Goal: Task Accomplishment & Management: Complete application form

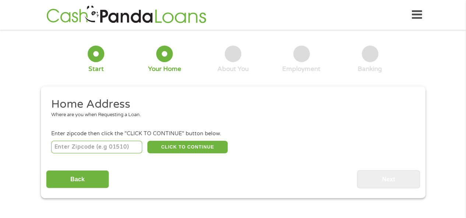
click at [100, 148] on input "number" at bounding box center [96, 147] width 91 height 13
type input "28124"
click at [177, 146] on button "CLICK TO CONTINUE" at bounding box center [187, 147] width 80 height 13
type input "28124"
type input "Mount Pleasant"
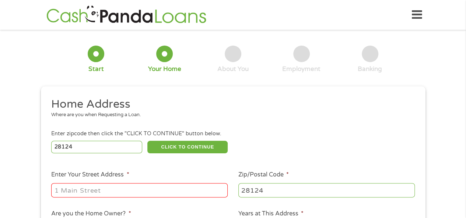
click at [85, 193] on input "Enter Your Street Address *" at bounding box center [139, 190] width 176 height 14
type input "1472 B. St"
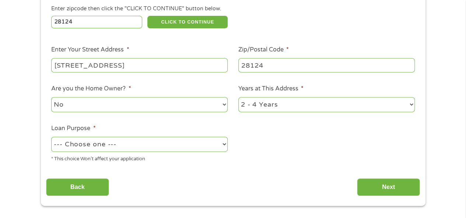
scroll to position [145, 0]
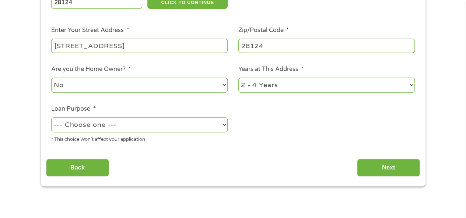
click at [155, 93] on select "No Yes" at bounding box center [139, 85] width 176 height 15
click at [171, 127] on select "--- Choose one --- Pay Bills Debt Consolidation Home Improvement Major Purchase…" at bounding box center [139, 124] width 176 height 15
select select "other"
click at [51, 118] on select "--- Choose one --- Pay Bills Debt Consolidation Home Improvement Major Purchase…" at bounding box center [139, 124] width 176 height 15
click at [384, 169] on input "Next" at bounding box center [388, 168] width 63 height 18
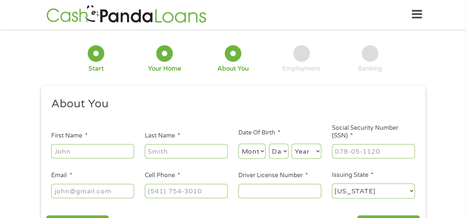
scroll to position [0, 0]
click at [85, 152] on input "First Name *" at bounding box center [92, 152] width 83 height 14
type input "Ashley"
click at [157, 154] on input "Last Name *" at bounding box center [186, 152] width 83 height 14
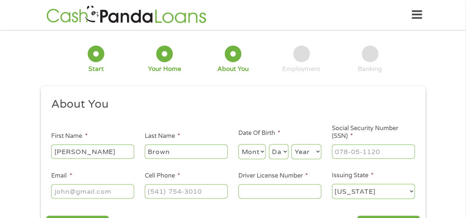
type input "Brown"
click at [252, 144] on div "Month Month 1 2 3 4 5 6 7 8 9 10 11 12" at bounding box center [252, 152] width 28 height 18
click at [254, 148] on select "Month 1 2 3 4 5 6 7 8 9 10 11 12" at bounding box center [252, 151] width 28 height 15
select select "10"
click at [238, 145] on select "Month 1 2 3 4 5 6 7 8 9 10 11 12" at bounding box center [252, 151] width 28 height 15
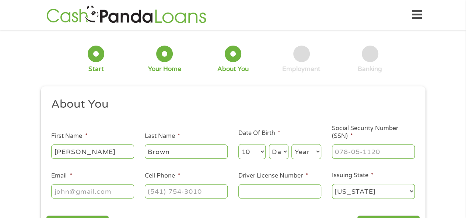
click at [278, 148] on select "Day 1 2 3 4 5 6 7 8 9 10 11 12 13 14 15 16 17 18 19 20 21 22 23 24 25 26 27 28 …" at bounding box center [279, 151] width 20 height 15
select select "9"
click at [269, 145] on select "Day 1 2 3 4 5 6 7 8 9 10 11 12 13 14 15 16 17 18 19 20 21 22 23 24 25 26 27 28 …" at bounding box center [279, 151] width 20 height 15
click at [307, 150] on select "Year 2007 2006 2005 2004 2003 2002 2001 2000 1999 1998 1997 1996 1995 1994 1993…" at bounding box center [306, 151] width 30 height 15
select select "1986"
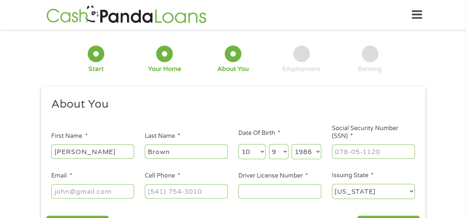
click at [291, 145] on select "Year 2007 2006 2005 2004 2003 2002 2001 2000 1999 1998 1997 1996 1995 1994 1993…" at bounding box center [306, 151] width 30 height 15
click at [347, 156] on input "___-__-____" at bounding box center [373, 152] width 83 height 14
type input "241-65-1257"
click at [99, 187] on input "Email *" at bounding box center [92, 191] width 83 height 14
type input "ashleymarie045@gmail.com"
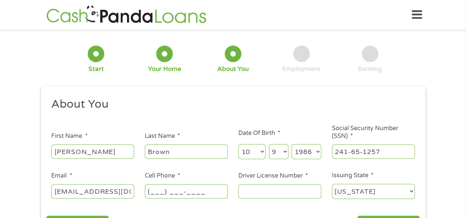
click at [177, 193] on input "(___) ___-____" at bounding box center [186, 191] width 83 height 14
type input "(704) 701-0442"
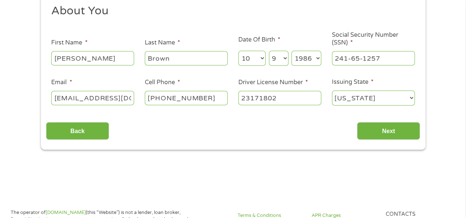
scroll to position [92, 0]
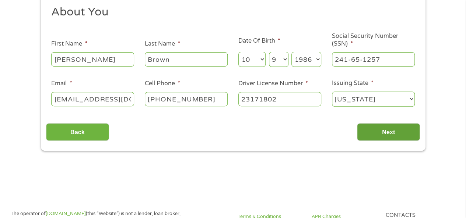
type input "23171802"
click at [398, 136] on input "Next" at bounding box center [388, 132] width 63 height 18
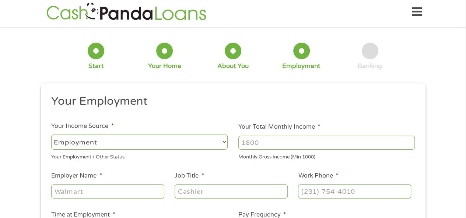
scroll to position [0, 0]
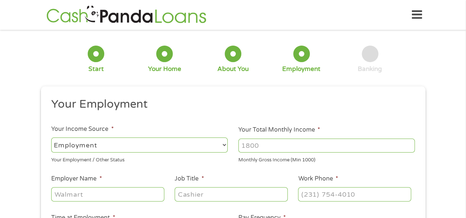
click at [260, 146] on input "Your Total Monthly Income *" at bounding box center [326, 146] width 176 height 14
type input "3200"
click at [128, 199] on input "Employer Name *" at bounding box center [107, 194] width 113 height 14
type input "OT4KIDS, Inc."
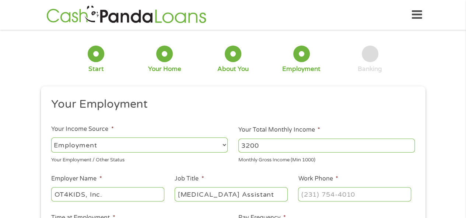
type input "Occupational Therapy Assistant"
type input "(336) 236-6546"
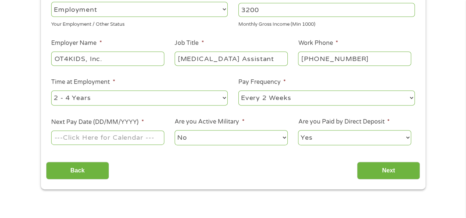
scroll to position [137, 0]
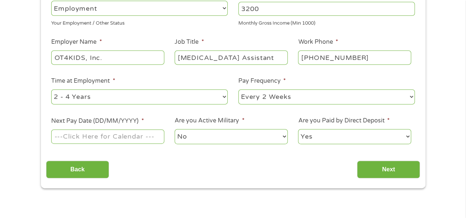
click at [221, 97] on select "--- Choose one --- 1 Year or less 1 - 2 Years 2 - 4 Years Over 4 Years" at bounding box center [139, 96] width 176 height 15
select select "60months"
click at [51, 89] on select "--- Choose one --- 1 Year or less 1 - 2 Years 2 - 4 Years Over 4 Years" at bounding box center [139, 96] width 176 height 15
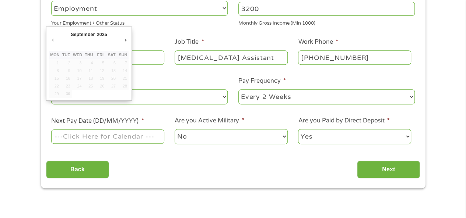
click at [125, 140] on input "Next Pay Date (DD/MM/YYYY) *" at bounding box center [107, 137] width 113 height 14
type input "10/10/2025"
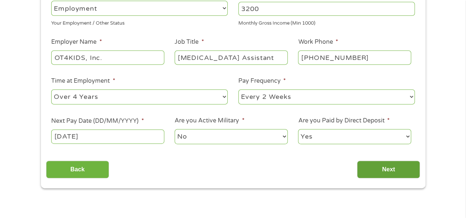
click at [387, 171] on input "Next" at bounding box center [388, 170] width 63 height 18
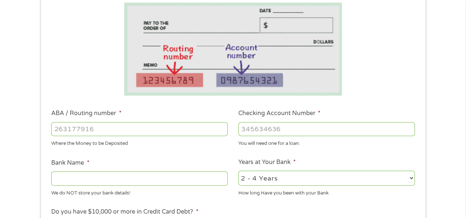
scroll to position [130, 0]
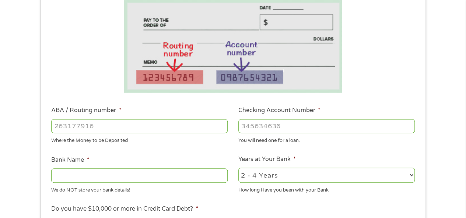
click at [141, 130] on input "ABA / Routing number *" at bounding box center [139, 126] width 176 height 14
type input "253184537"
type input "LOCAL GOVERNMENT FCU"
type input "253184537"
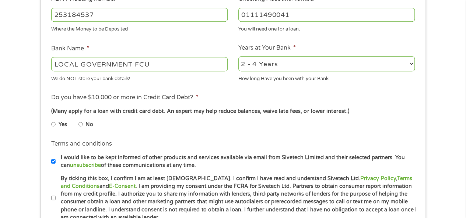
scroll to position [245, 0]
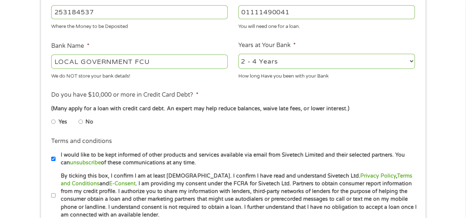
type input "01111490041"
click at [54, 122] on input "Yes" at bounding box center [53, 122] width 4 height 12
radio input "true"
click at [51, 158] on input "I would like to be kept informed of other products and services available via e…" at bounding box center [53, 159] width 4 height 12
checkbox input "false"
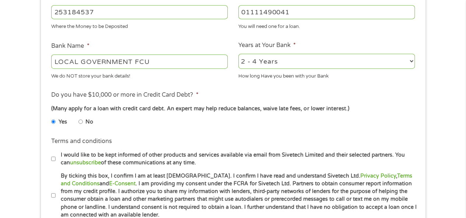
click at [52, 196] on input "By ticking this box, I confirm I am at least 18 years old. I confirm I have rea…" at bounding box center [53, 196] width 4 height 12
checkbox input "true"
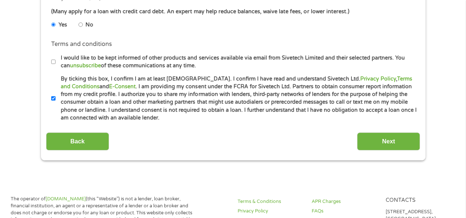
scroll to position [344, 0]
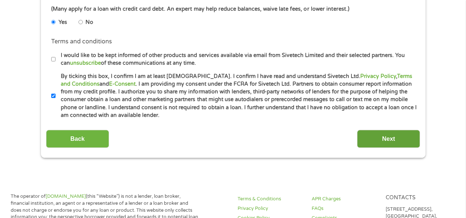
click at [393, 140] on input "Next" at bounding box center [388, 139] width 63 height 18
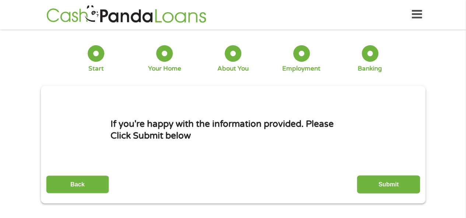
scroll to position [0, 0]
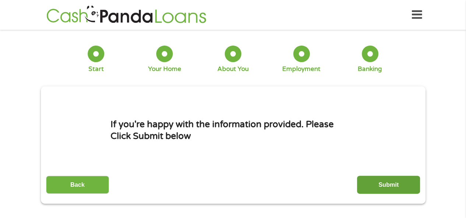
click at [379, 183] on input "Submit" at bounding box center [388, 185] width 63 height 18
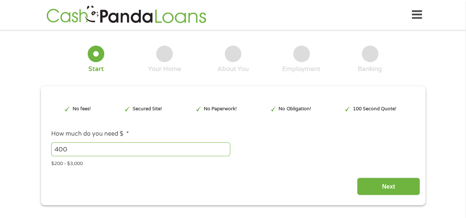
type input "CjwKCAjw_-3GBhAYEiwAjh9fUDzHDo12wviIswy0j8qiM9Kl2kmLuzyXB_BXjWC950RvZgcH3XG8Aho…"
